Goal: Information Seeking & Learning: Learn about a topic

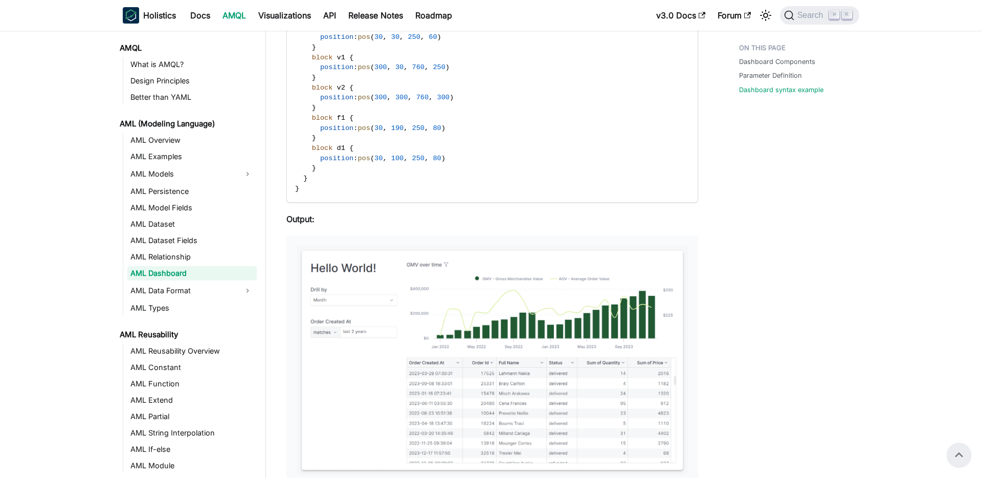
scroll to position [1372, 0]
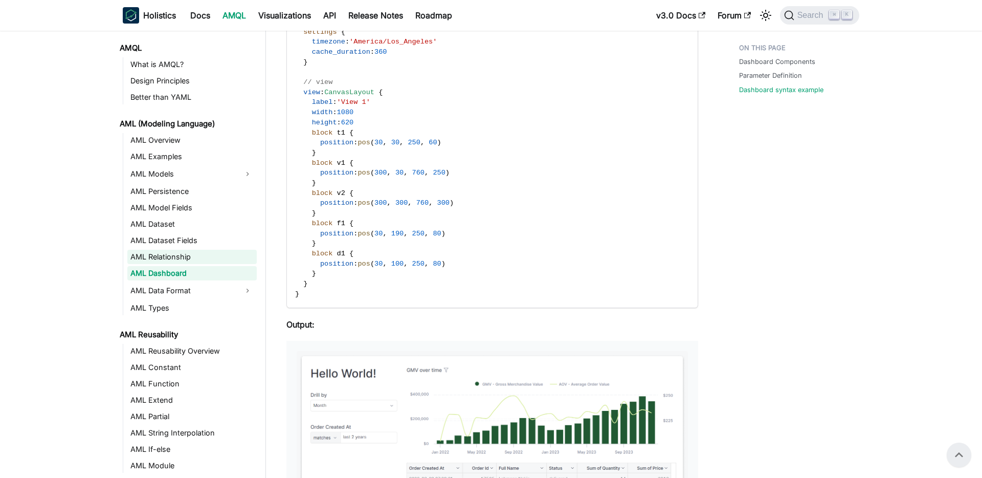
click at [175, 255] on link "AML Relationship" at bounding box center [191, 257] width 129 height 14
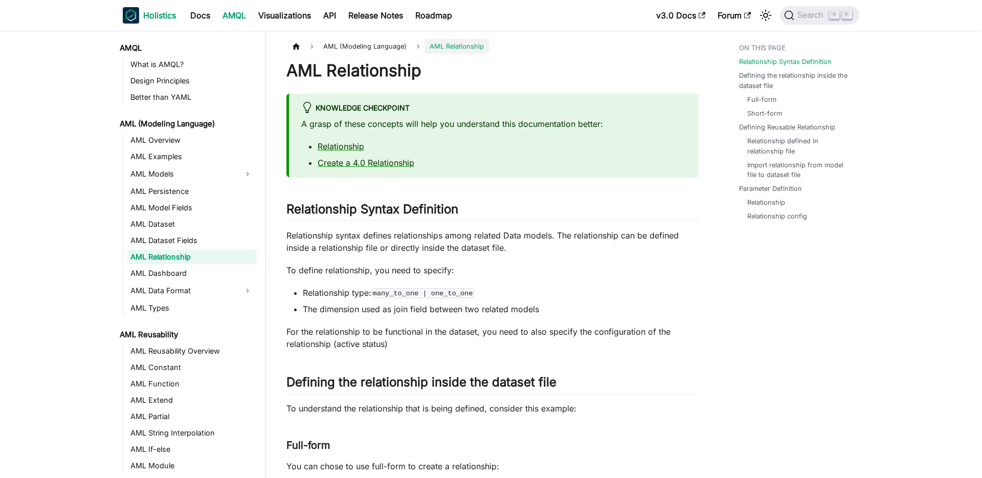
click at [141, 16] on link "Holistics" at bounding box center [149, 15] width 53 height 16
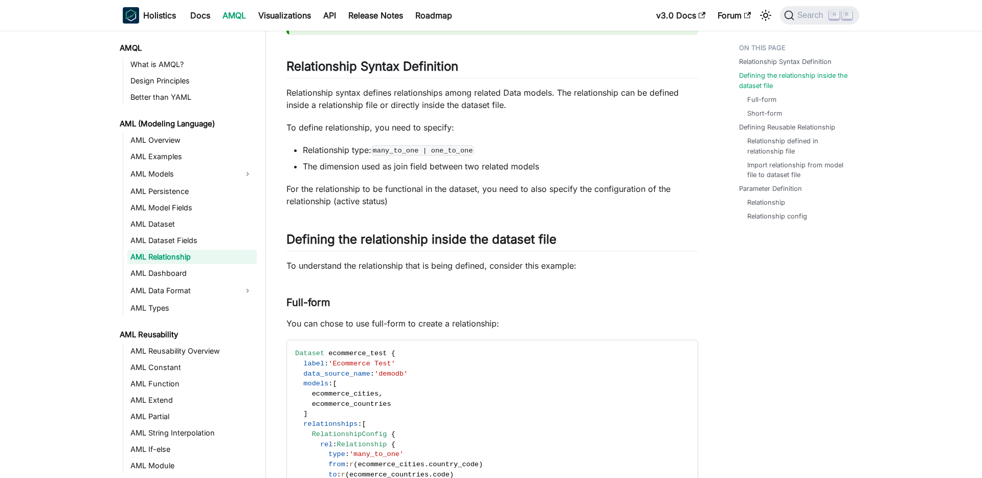
scroll to position [371, 0]
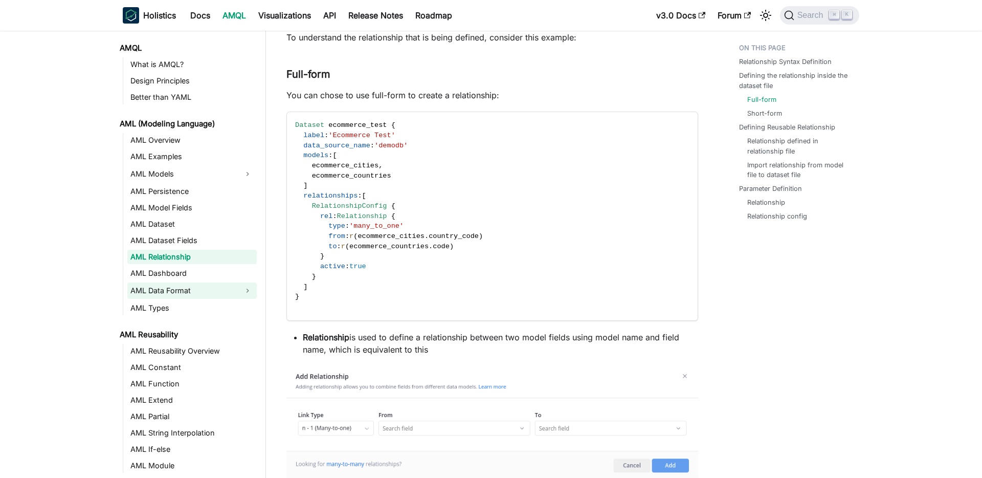
click at [206, 282] on link "AML Data Format" at bounding box center [182, 290] width 111 height 16
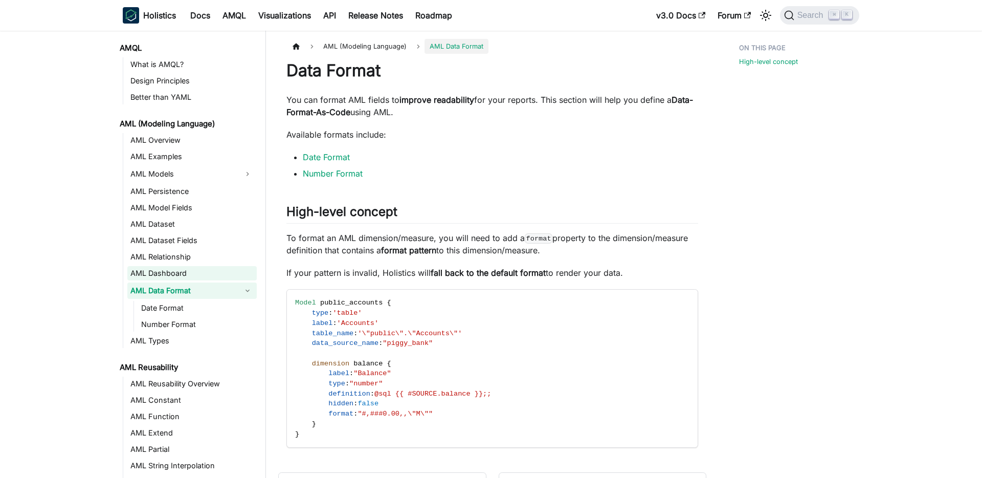
click at [202, 275] on link "AML Dashboard" at bounding box center [191, 273] width 129 height 14
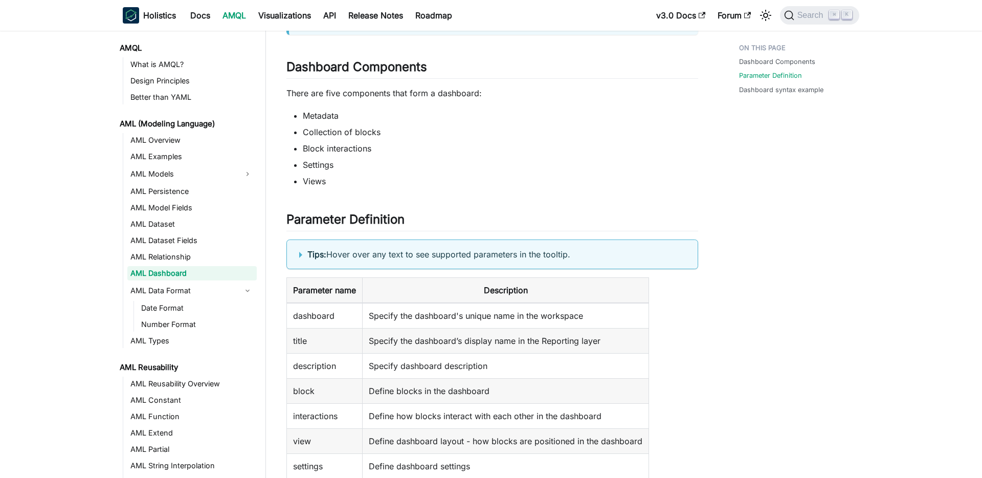
scroll to position [318, 0]
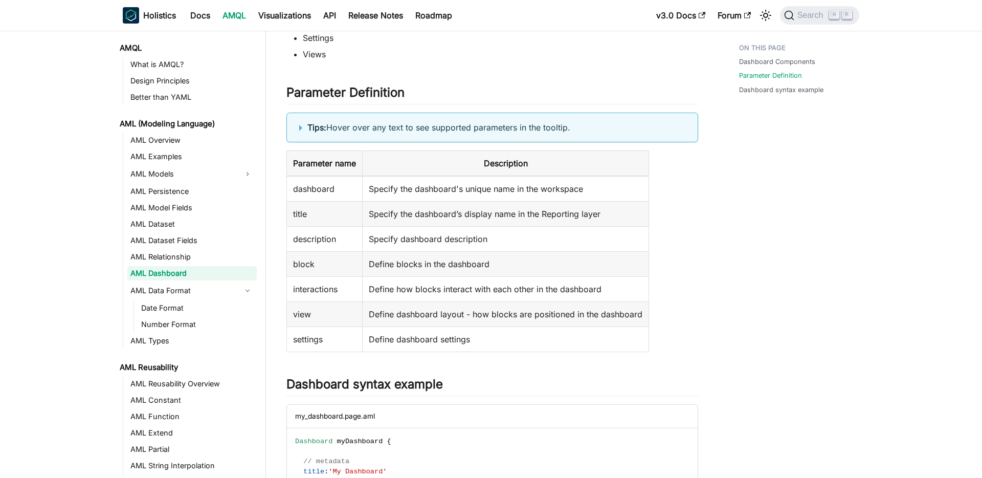
click at [296, 125] on details "Tips: Hover over any text to see supported parameters in the tooltip." at bounding box center [492, 128] width 412 height 30
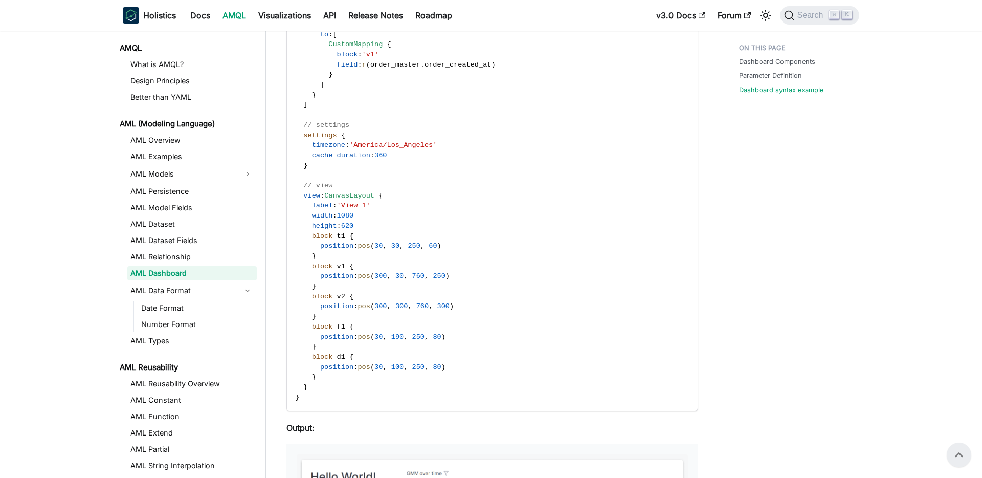
scroll to position [1266, 0]
